Goal: Information Seeking & Learning: Learn about a topic

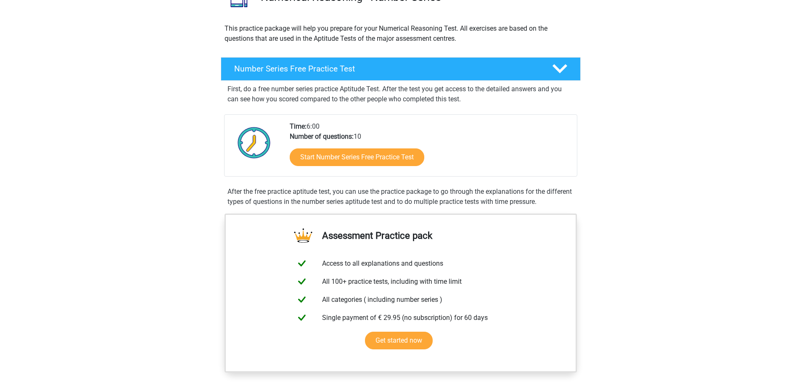
scroll to position [126, 0]
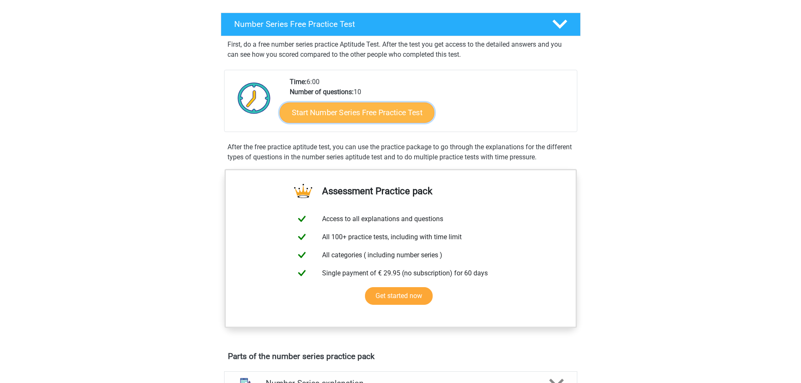
click at [400, 112] on link "Start Number Series Free Practice Test" at bounding box center [357, 112] width 155 height 20
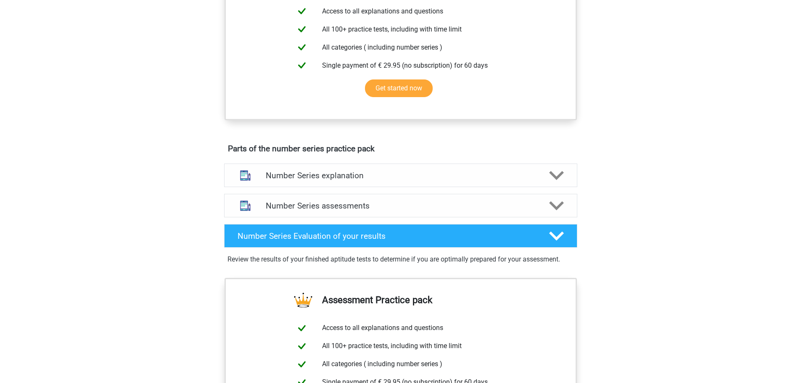
scroll to position [337, 0]
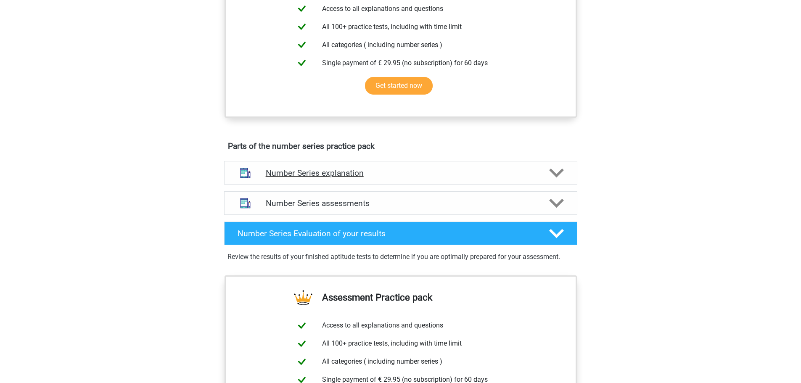
click at [473, 172] on h4 "Number Series explanation" at bounding box center [401, 173] width 270 height 10
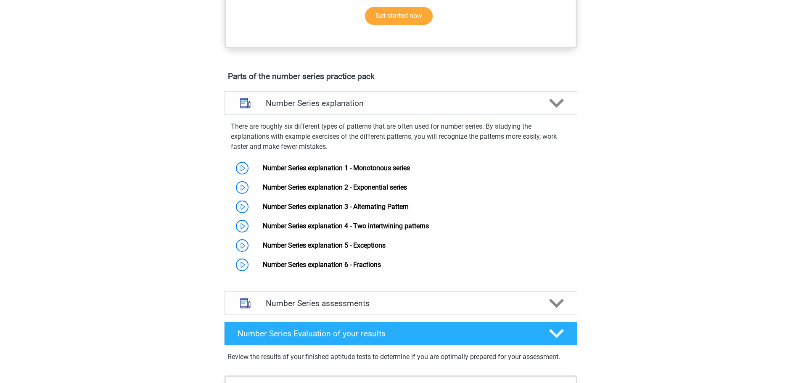
scroll to position [463, 0]
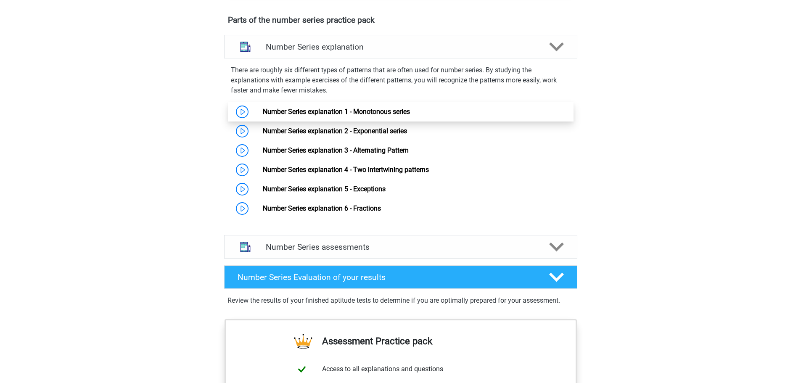
click at [337, 108] on link "Number Series explanation 1 - Monotonous series" at bounding box center [336, 112] width 147 height 8
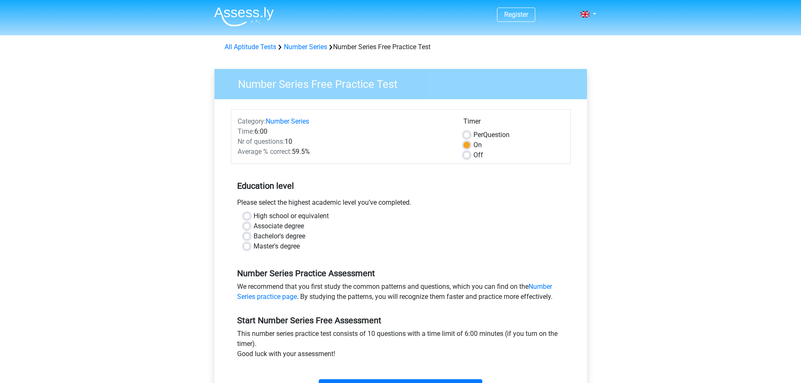
click at [270, 246] on label "Master's degree" at bounding box center [277, 246] width 46 height 10
click at [250, 246] on input "Master's degree" at bounding box center [247, 245] width 7 height 8
radio input "true"
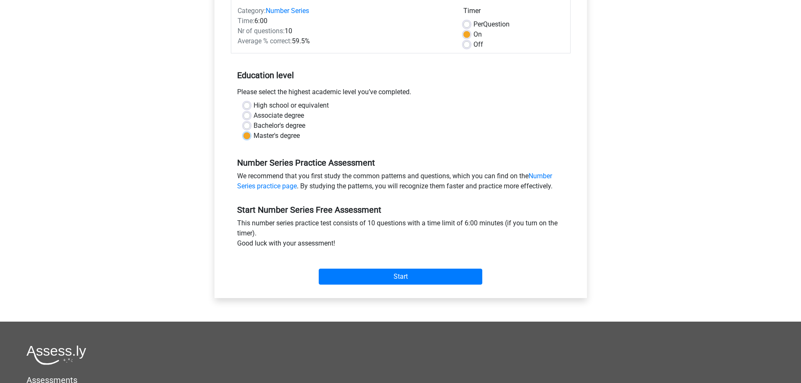
scroll to position [126, 0]
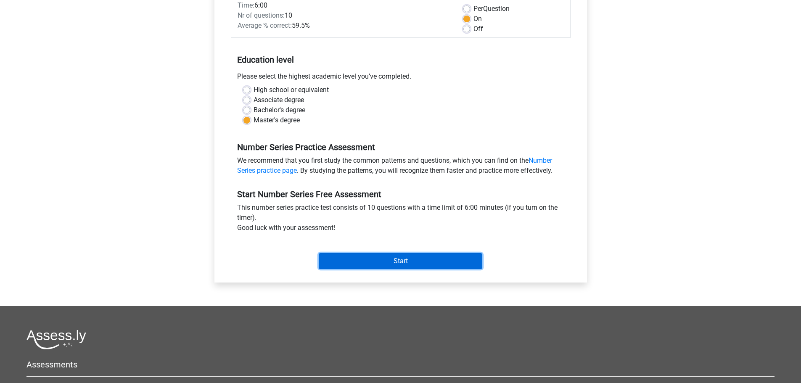
click at [363, 255] on input "Start" at bounding box center [401, 261] width 164 height 16
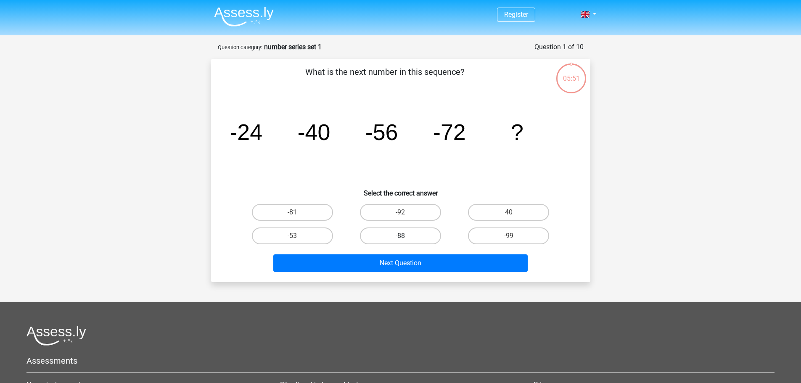
click at [414, 235] on label "-88" at bounding box center [400, 236] width 81 height 17
click at [406, 236] on input "-88" at bounding box center [402, 238] width 5 height 5
radio input "true"
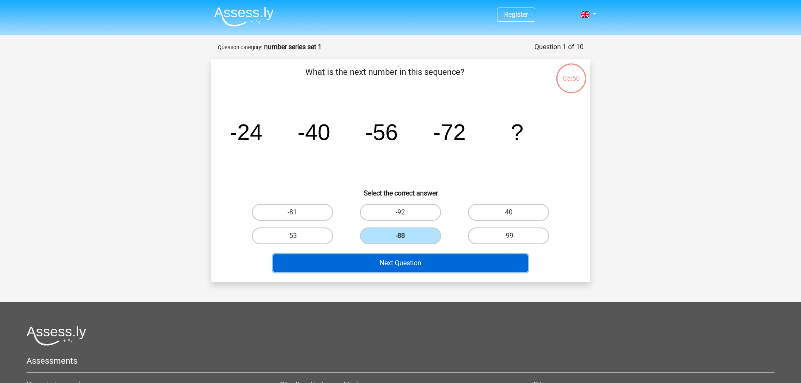
click at [422, 268] on button "Next Question" at bounding box center [400, 263] width 254 height 18
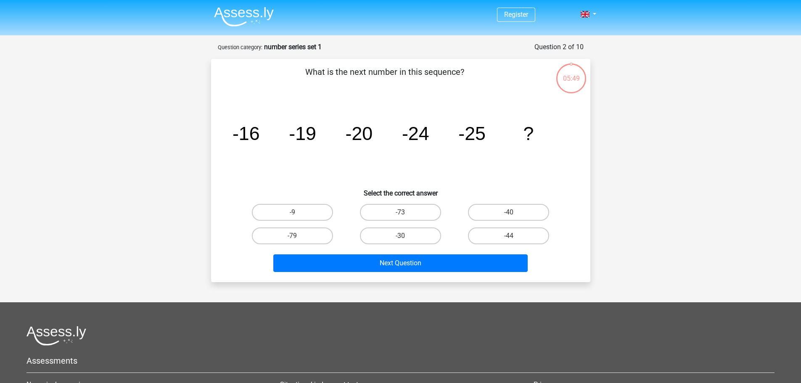
scroll to position [42, 0]
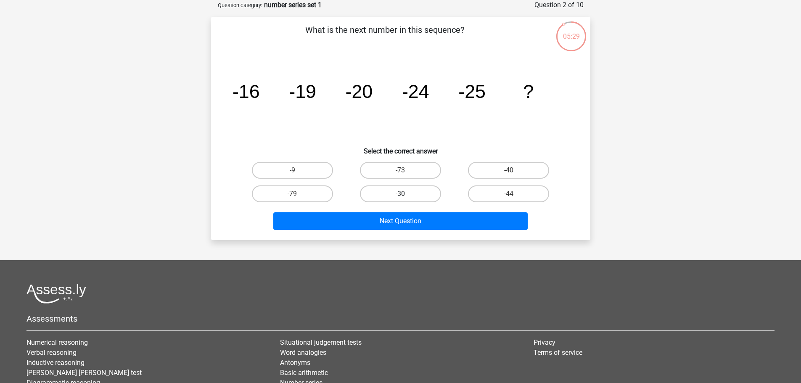
click at [400, 192] on label "-30" at bounding box center [400, 194] width 81 height 17
click at [400, 194] on input "-30" at bounding box center [402, 196] width 5 height 5
radio input "true"
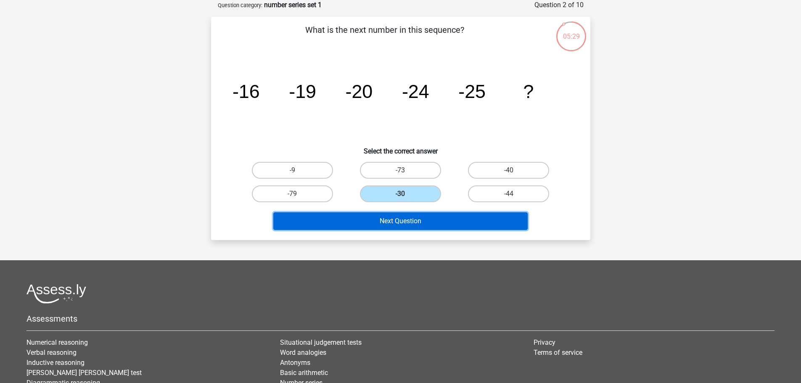
click at [412, 220] on button "Next Question" at bounding box center [400, 221] width 254 height 18
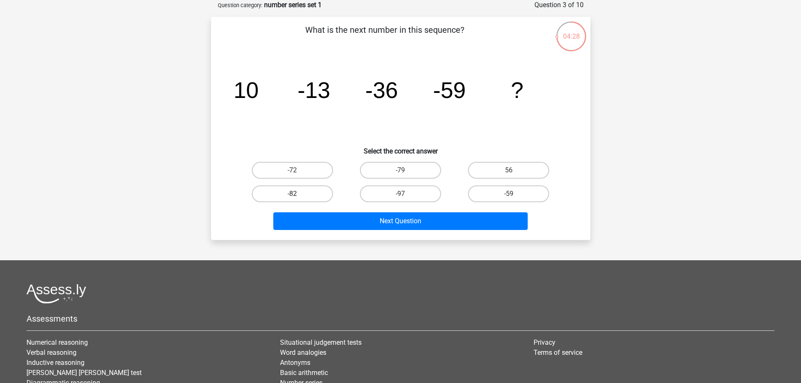
click at [303, 197] on label "-82" at bounding box center [292, 194] width 81 height 17
click at [298, 197] on input "-82" at bounding box center [294, 196] width 5 height 5
radio input "true"
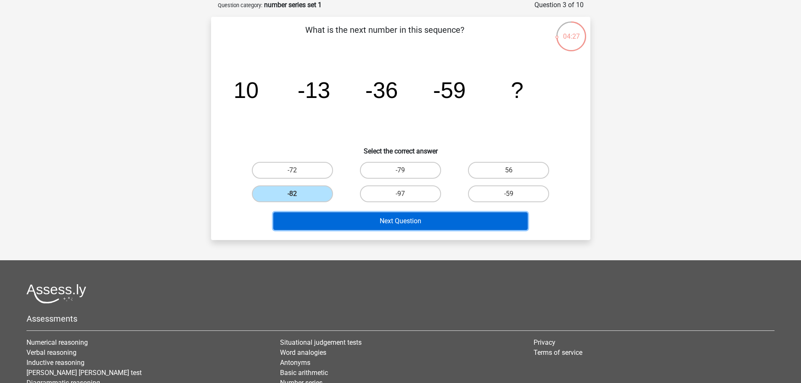
click at [353, 223] on button "Next Question" at bounding box center [400, 221] width 254 height 18
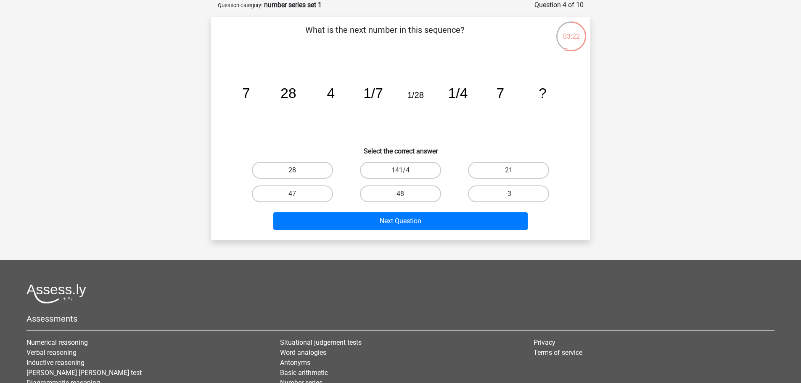
click at [308, 171] on label "28" at bounding box center [292, 170] width 81 height 17
click at [298, 171] on input "28" at bounding box center [294, 172] width 5 height 5
radio input "true"
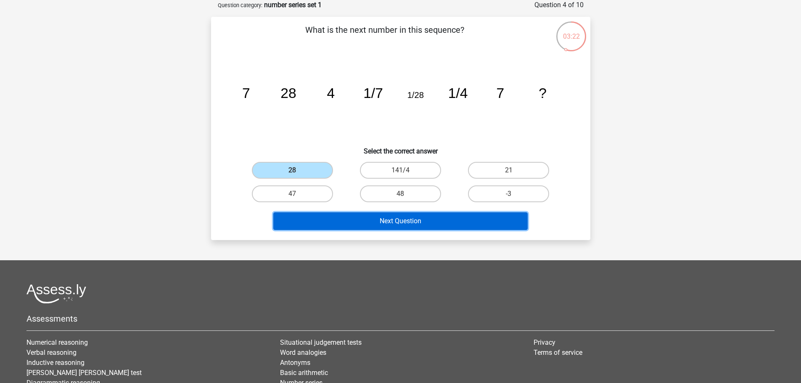
click at [437, 225] on button "Next Question" at bounding box center [400, 221] width 254 height 18
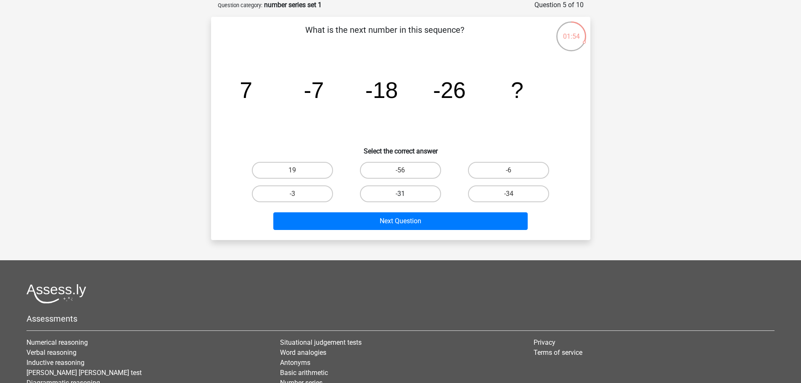
click at [413, 193] on label "-31" at bounding box center [400, 194] width 81 height 17
click at [406, 194] on input "-31" at bounding box center [402, 196] width 5 height 5
radio input "true"
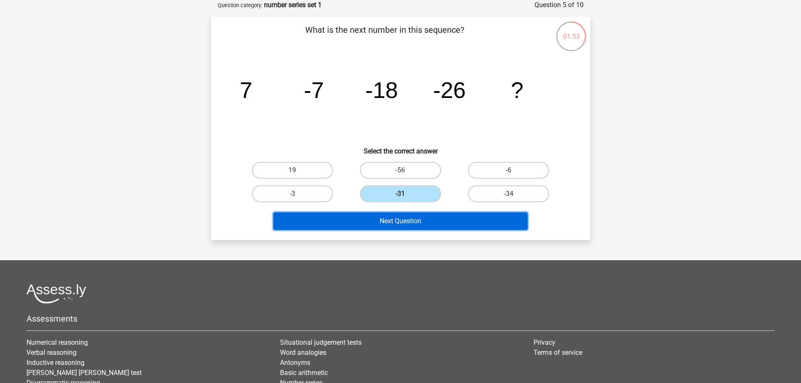
click at [418, 223] on button "Next Question" at bounding box center [400, 221] width 254 height 18
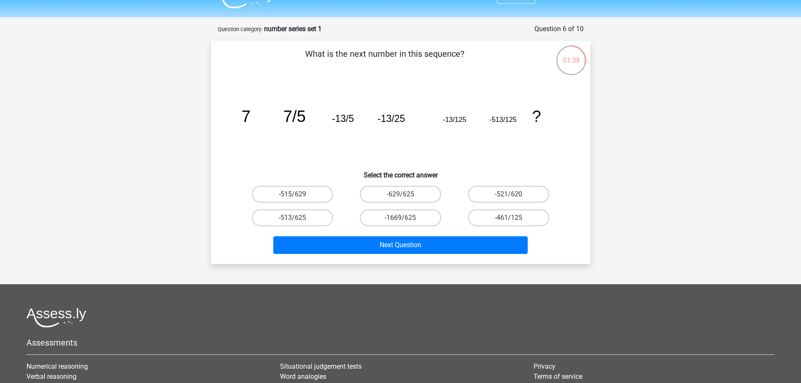
scroll to position [0, 0]
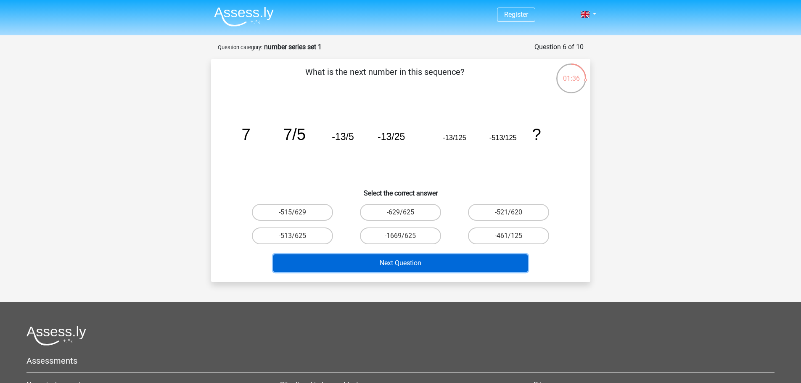
click at [396, 260] on button "Next Question" at bounding box center [400, 263] width 254 height 18
click at [394, 263] on button "Next Question" at bounding box center [400, 263] width 254 height 18
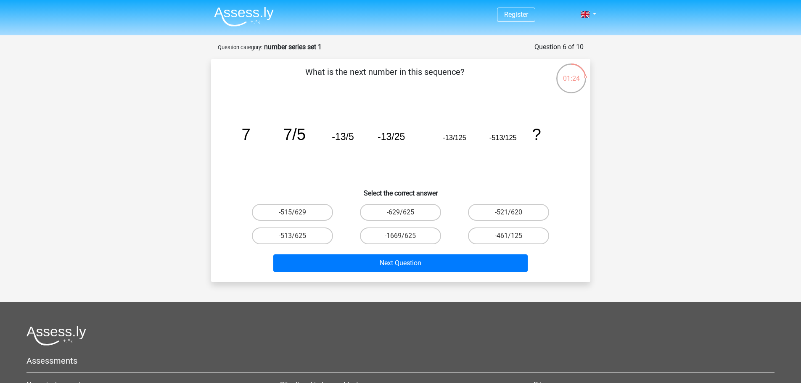
click at [561, 179] on icon "image/svg+xml 7 7/5 -13/5 -13/25 -13/125 -513/125 ?" at bounding box center [400, 140] width 339 height 85
click at [406, 236] on input "-1669/625" at bounding box center [402, 238] width 5 height 5
radio input "true"
click at [415, 273] on div "Next Question" at bounding box center [401, 264] width 325 height 21
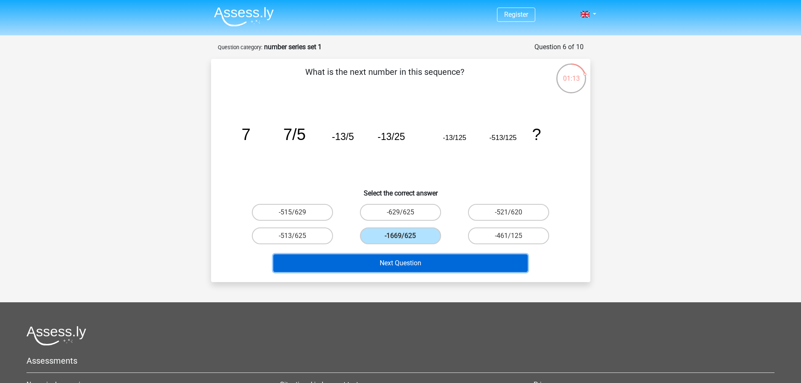
click at [421, 268] on button "Next Question" at bounding box center [400, 263] width 254 height 18
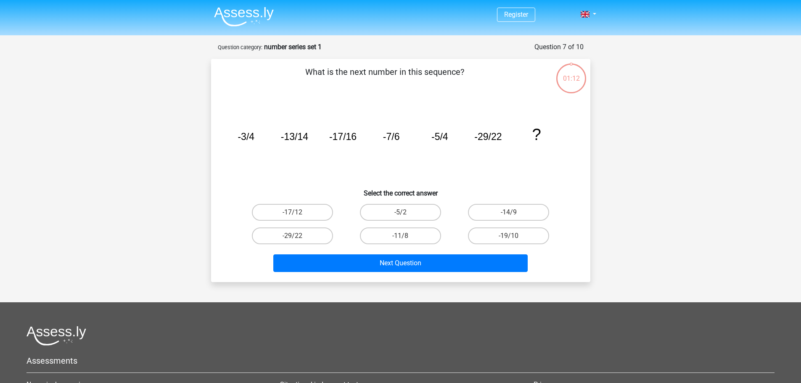
scroll to position [42, 0]
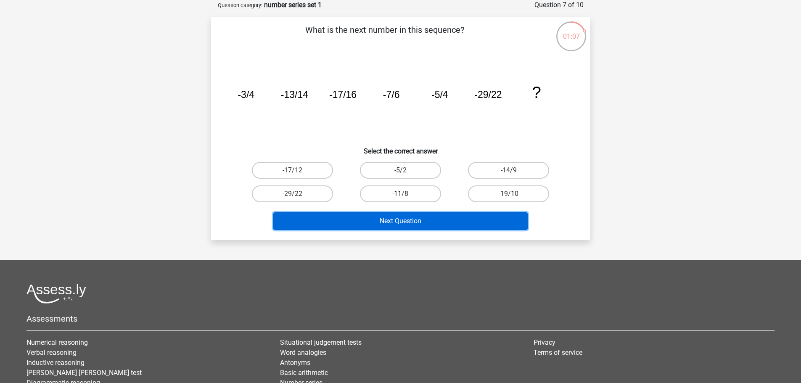
click at [416, 216] on button "Next Question" at bounding box center [400, 221] width 254 height 18
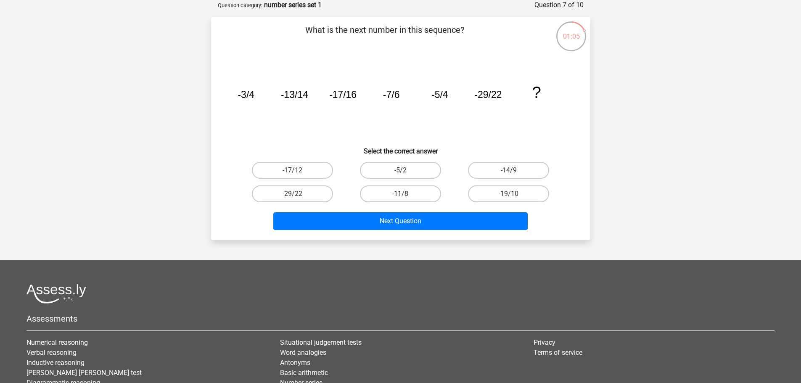
click at [429, 189] on label "-11/8" at bounding box center [400, 194] width 81 height 17
click at [406, 194] on input "-11/8" at bounding box center [402, 196] width 5 height 5
radio input "true"
click at [435, 233] on div "Next Question" at bounding box center [401, 222] width 325 height 21
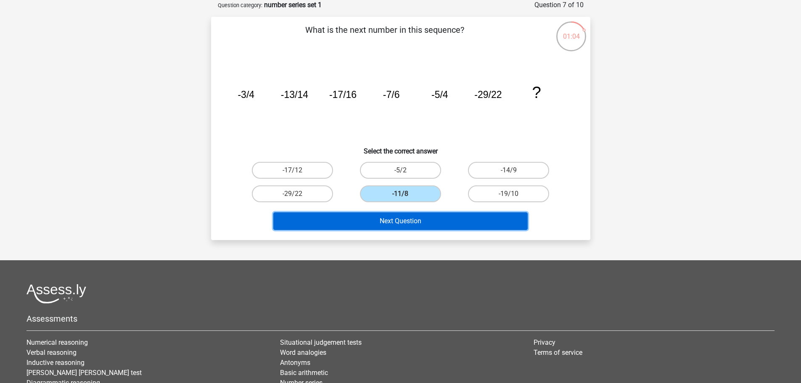
click at [440, 227] on button "Next Question" at bounding box center [400, 221] width 254 height 18
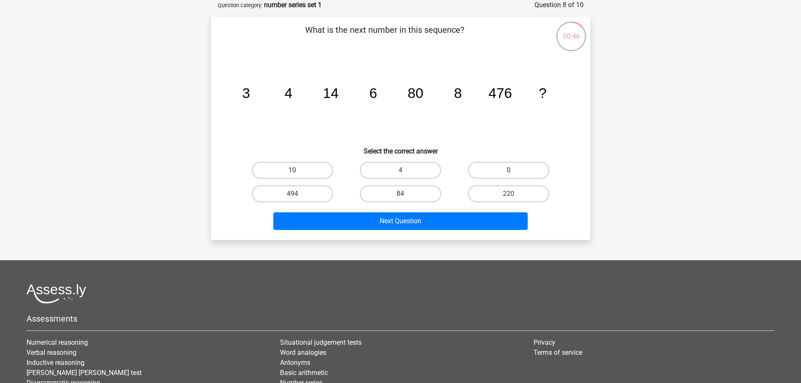
click at [301, 169] on label "10" at bounding box center [292, 170] width 81 height 17
click at [298, 170] on input "10" at bounding box center [294, 172] width 5 height 5
radio input "true"
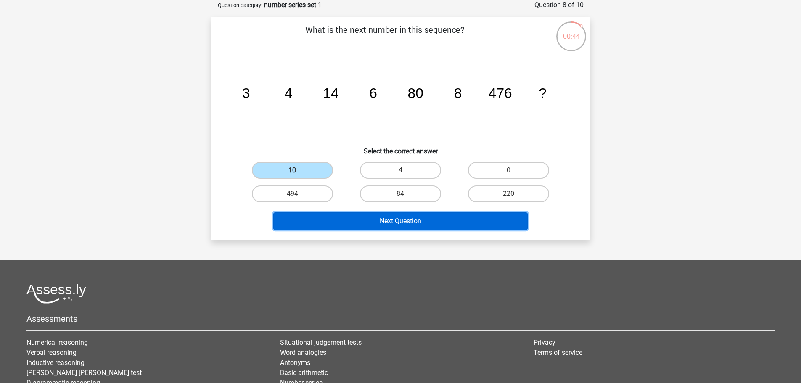
click at [406, 229] on button "Next Question" at bounding box center [400, 221] width 254 height 18
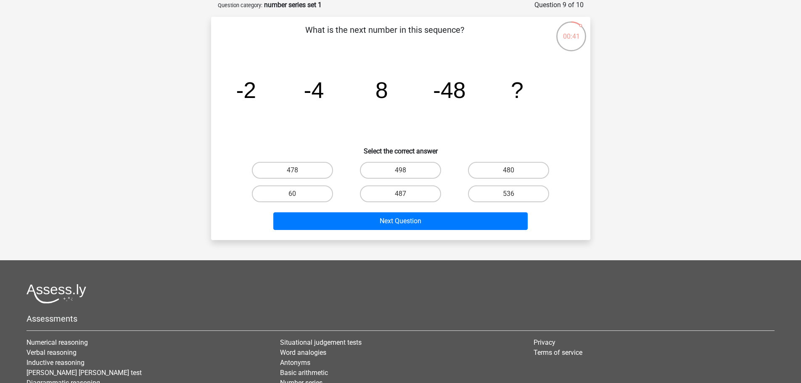
scroll to position [0, 0]
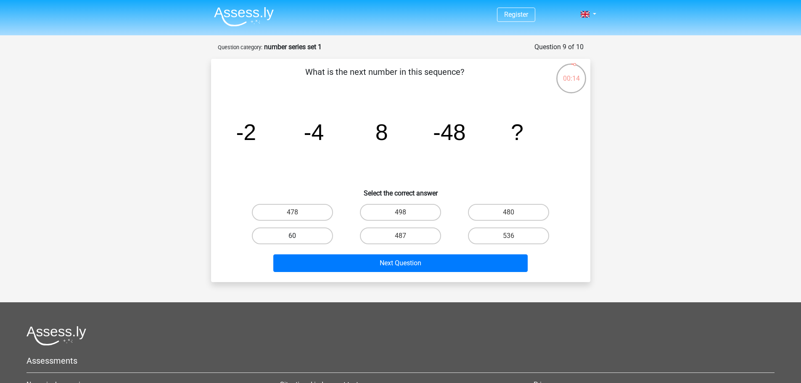
click at [308, 233] on label "60" at bounding box center [292, 236] width 81 height 17
click at [298, 236] on input "60" at bounding box center [294, 238] width 5 height 5
radio input "true"
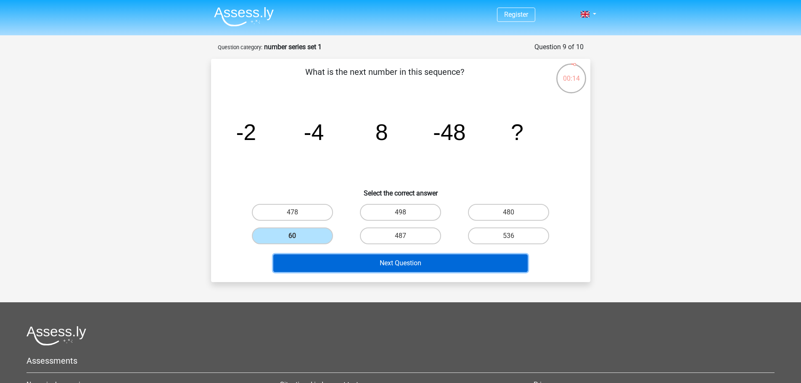
click at [358, 262] on button "Next Question" at bounding box center [400, 263] width 254 height 18
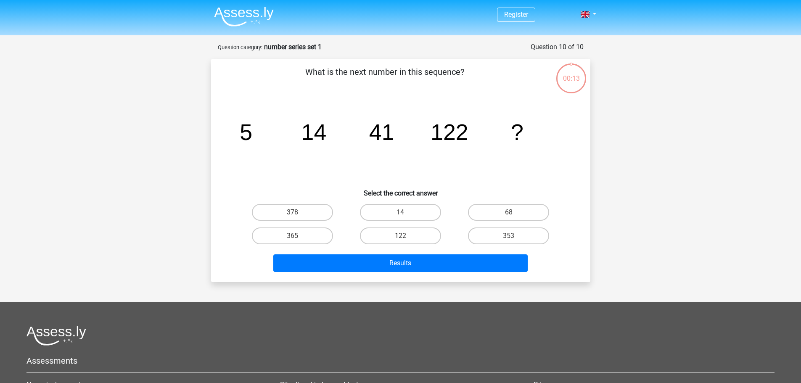
scroll to position [42, 0]
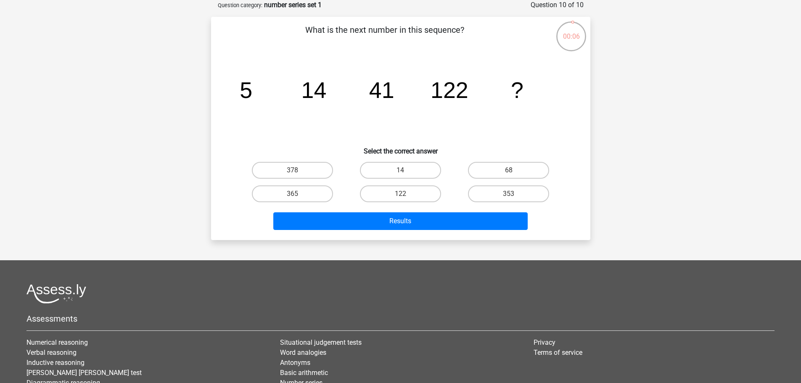
click at [513, 172] on input "68" at bounding box center [511, 172] width 5 height 5
radio input "true"
click at [498, 207] on div "Results" at bounding box center [401, 220] width 353 height 28
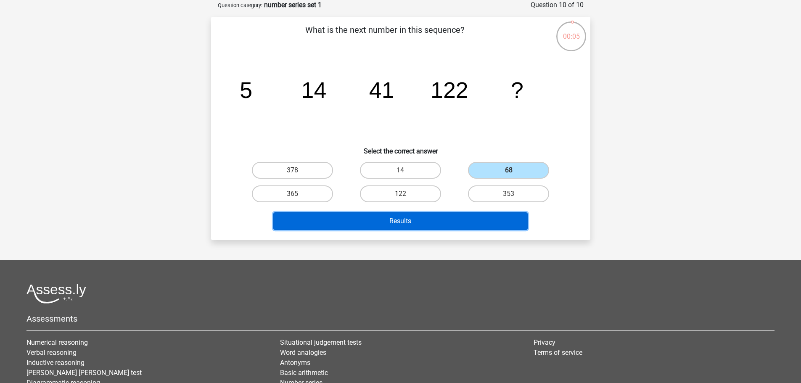
click at [499, 215] on button "Results" at bounding box center [400, 221] width 254 height 18
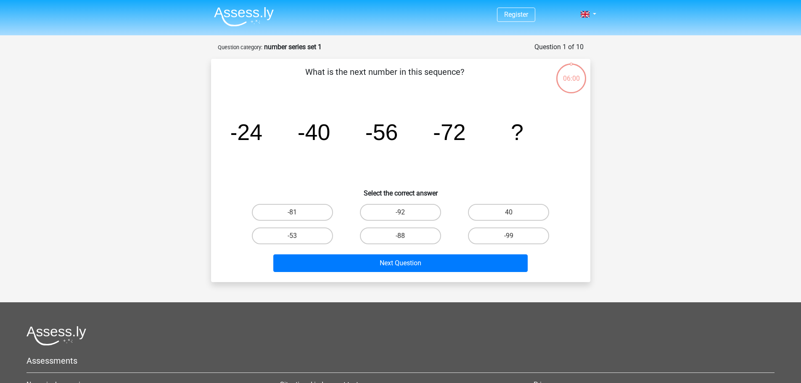
scroll to position [42, 0]
